Goal: Task Accomplishment & Management: Manage account settings

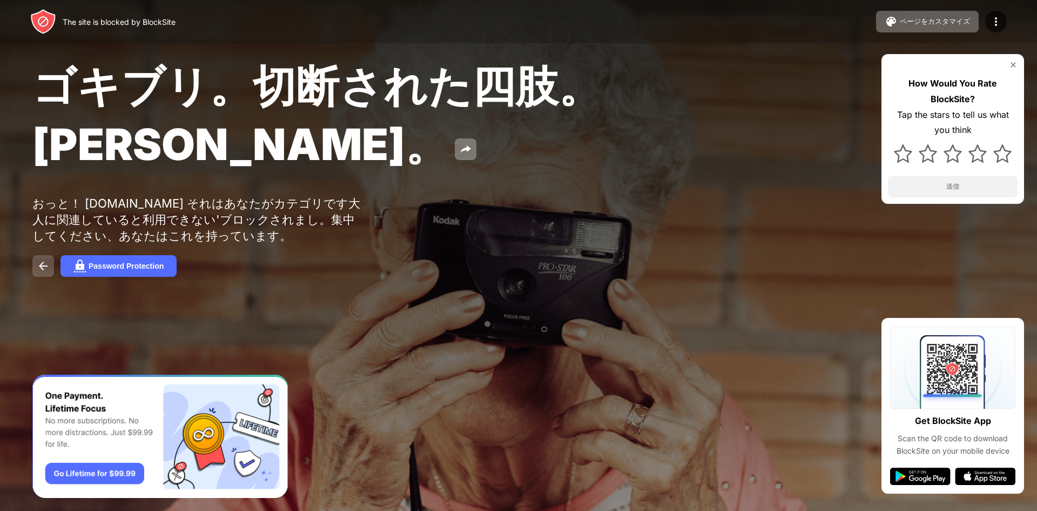
click at [47, 272] on img at bounding box center [43, 265] width 13 height 13
